Goal: Information Seeking & Learning: Learn about a topic

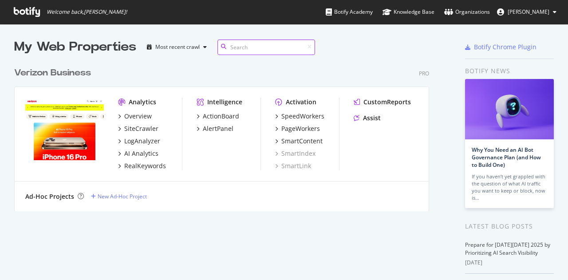
scroll to position [148, 415]
click at [141, 112] on div "Overview" at bounding box center [138, 116] width 28 height 9
